Goal: Information Seeking & Learning: Find specific fact

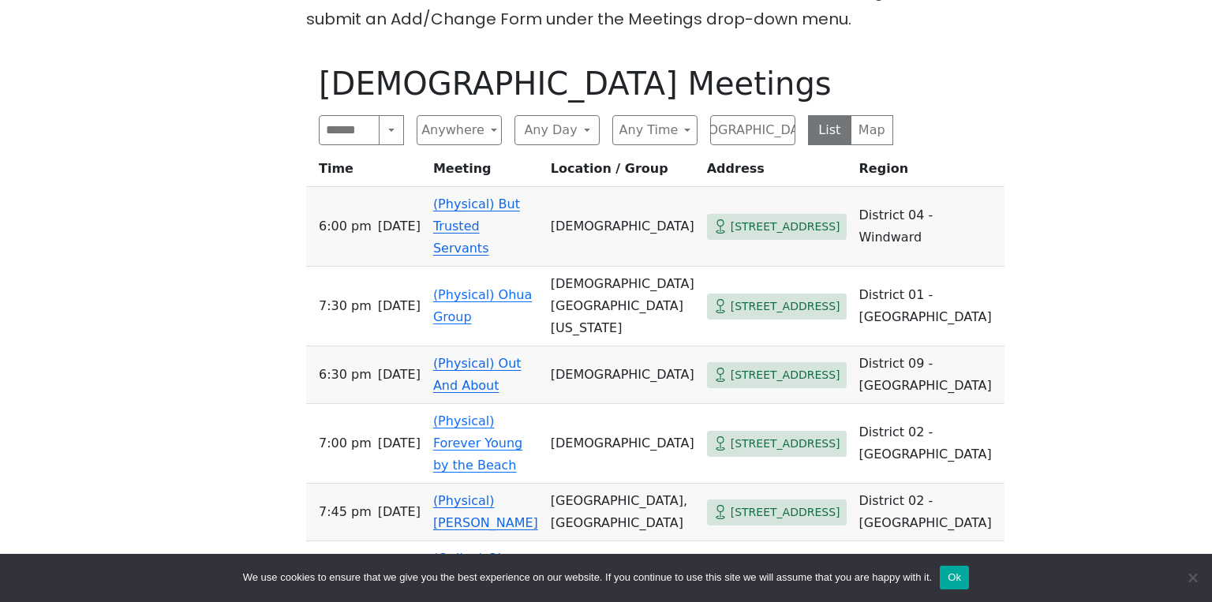
scroll to position [507, 0]
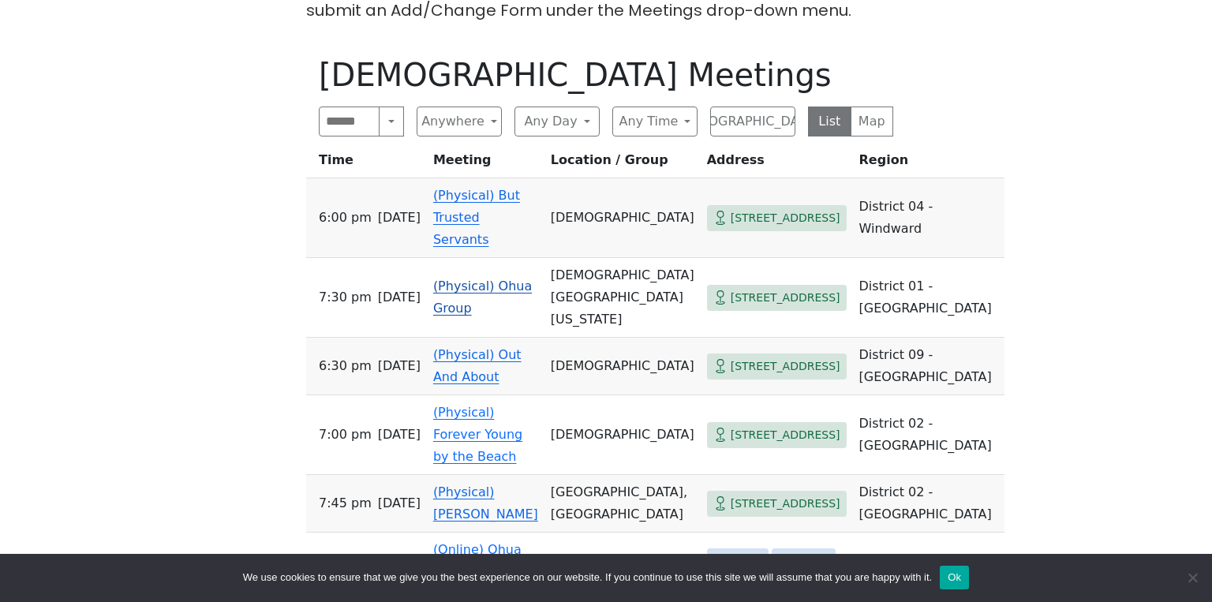
click at [731, 288] on span "[STREET_ADDRESS]" at bounding box center [786, 298] width 110 height 20
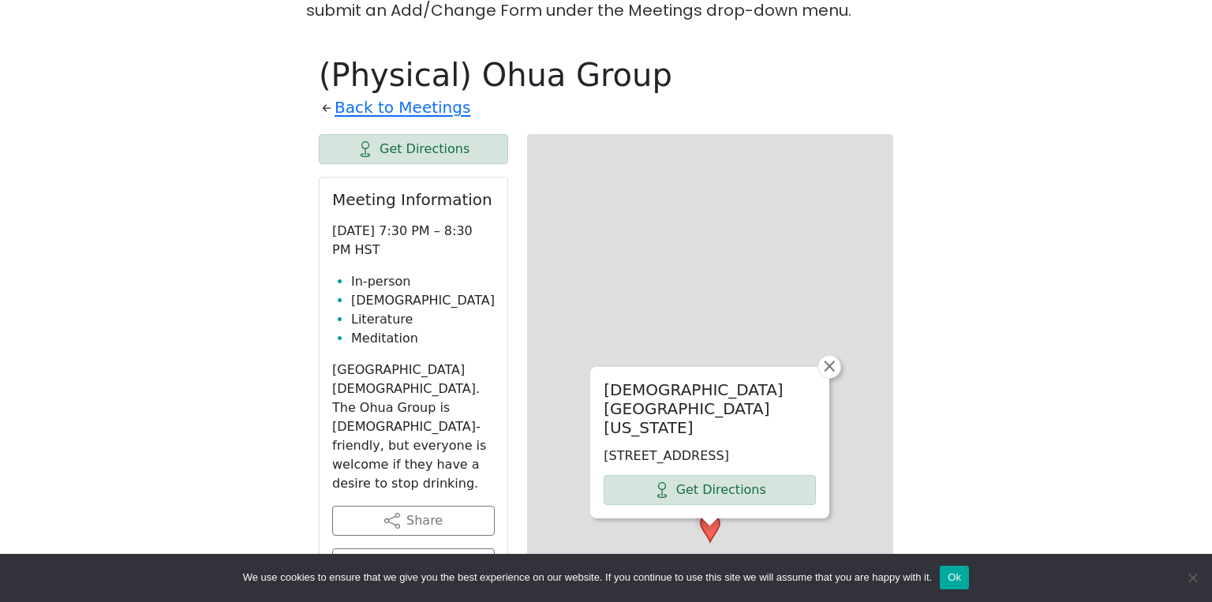
scroll to position [551, 0]
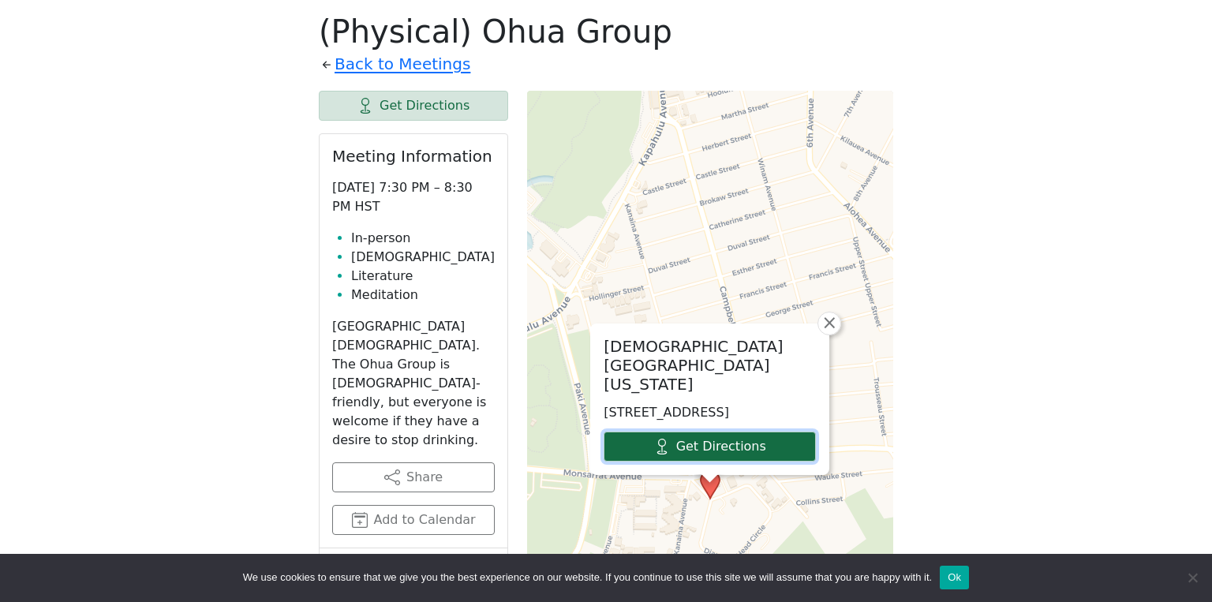
click at [737, 446] on link "Get Directions" at bounding box center [710, 447] width 212 height 30
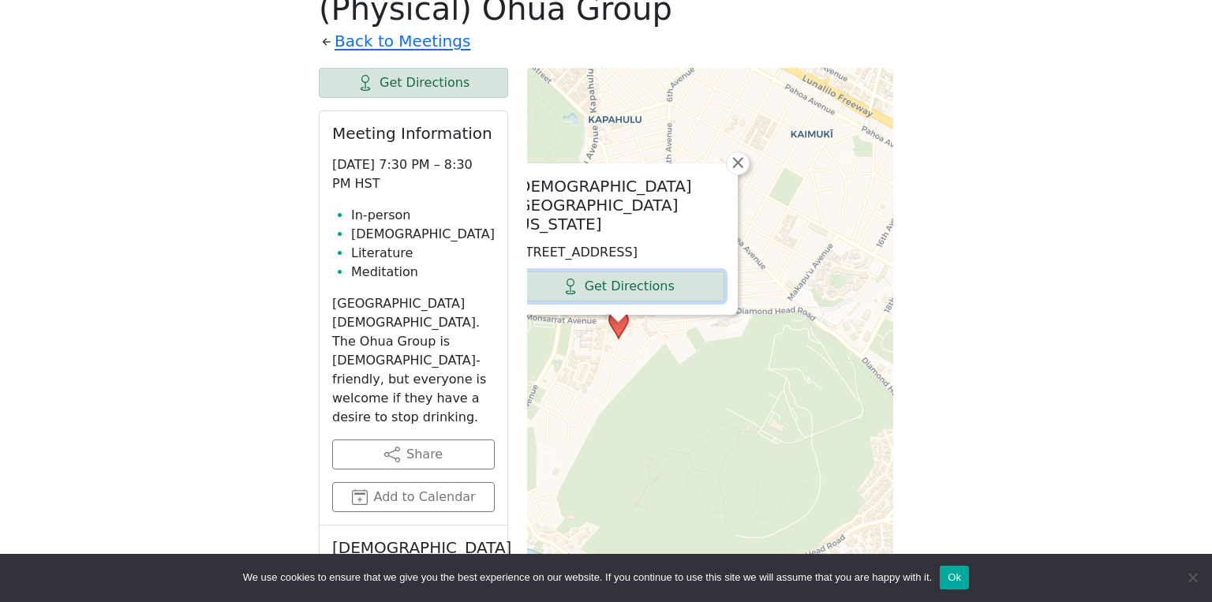
scroll to position [529, 0]
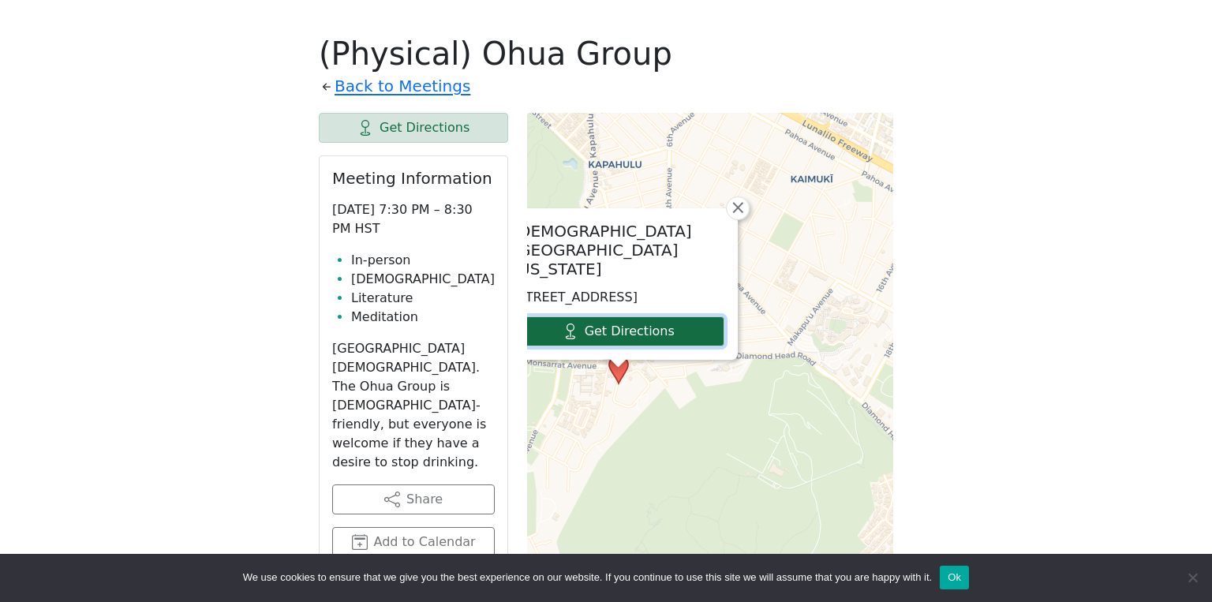
click at [631, 325] on link "Get Directions" at bounding box center [618, 331] width 212 height 30
